Goal: Communication & Community: Answer question/provide support

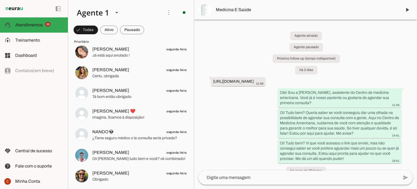
scroll to position [515, 0]
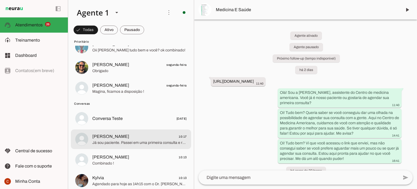
click at [125, 144] on span "Já sou paciente. Passei em uma primeira consulta e realizei a ressonancia solic…" at bounding box center [139, 142] width 94 height 5
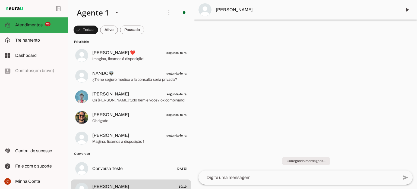
scroll to position [380, 0]
